Goal: Transaction & Acquisition: Subscribe to service/newsletter

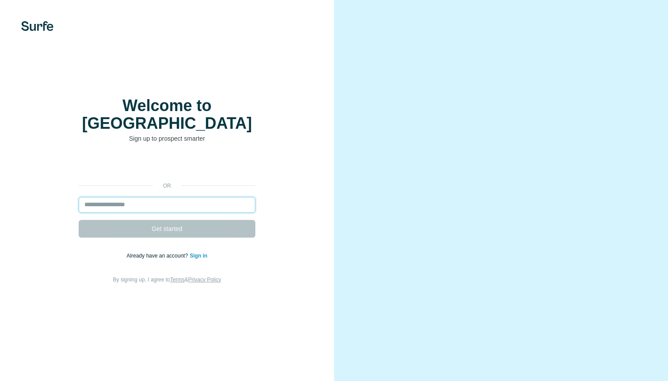
click at [180, 197] on input "email" at bounding box center [167, 205] width 177 height 16
click at [206, 197] on input "email" at bounding box center [167, 205] width 177 height 16
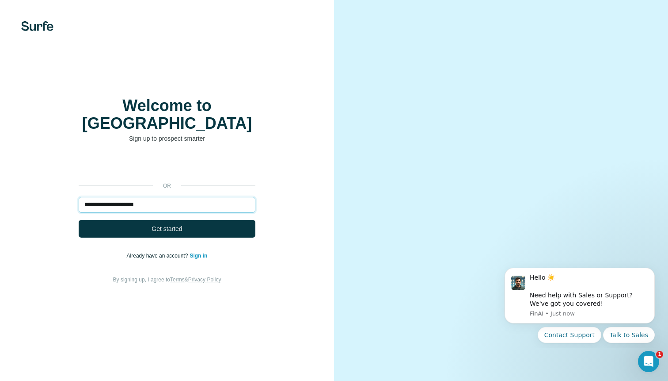
type input "**********"
click at [79, 220] on button "Get started" at bounding box center [167, 229] width 177 height 18
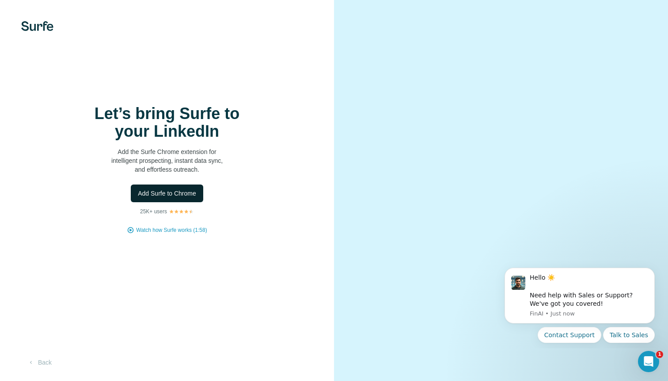
click at [188, 191] on span "Add Surfe to Chrome" at bounding box center [167, 193] width 58 height 9
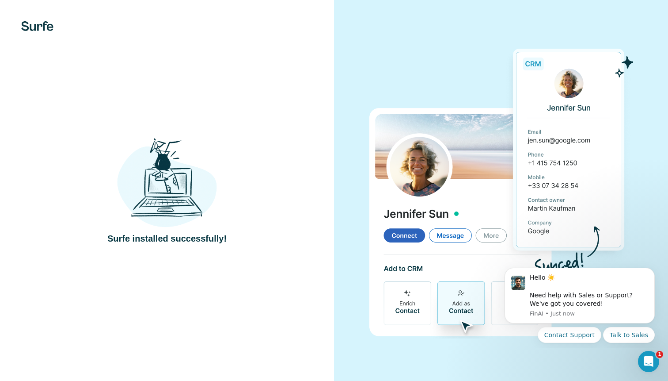
click at [317, 104] on div "Surfe installed successfully!" at bounding box center [167, 190] width 334 height 381
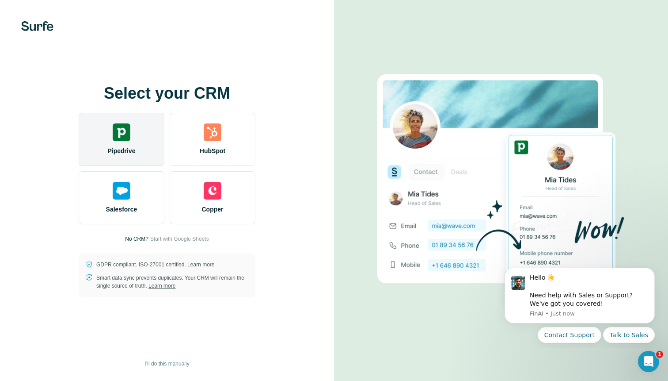
click at [123, 142] on div "Pipedrive" at bounding box center [122, 139] width 86 height 53
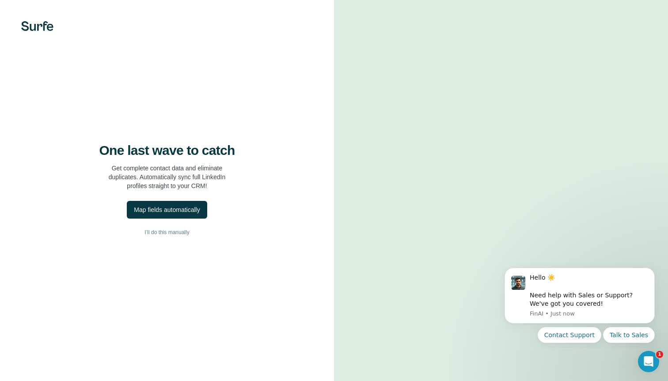
drag, startPoint x: 181, startPoint y: 213, endPoint x: 233, endPoint y: 240, distance: 58.7
click at [233, 240] on div "One last wave to catch Get complete contact data and eliminate duplicates. Auto…" at bounding box center [167, 190] width 334 height 381
click at [175, 210] on div "Map fields automatically" at bounding box center [167, 209] width 66 height 9
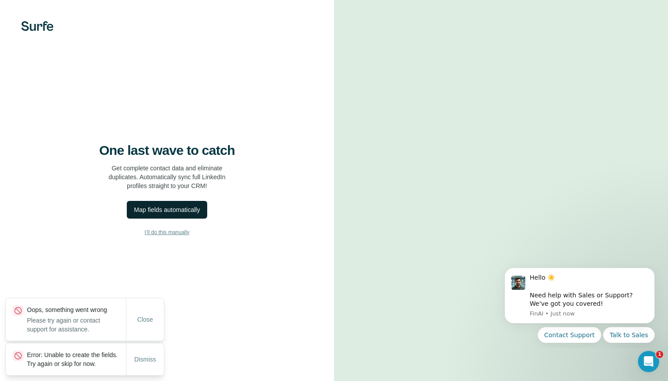
click at [171, 236] on button "I’ll do this manually" at bounding box center [167, 231] width 299 height 13
